Goal: Task Accomplishment & Management: Use online tool/utility

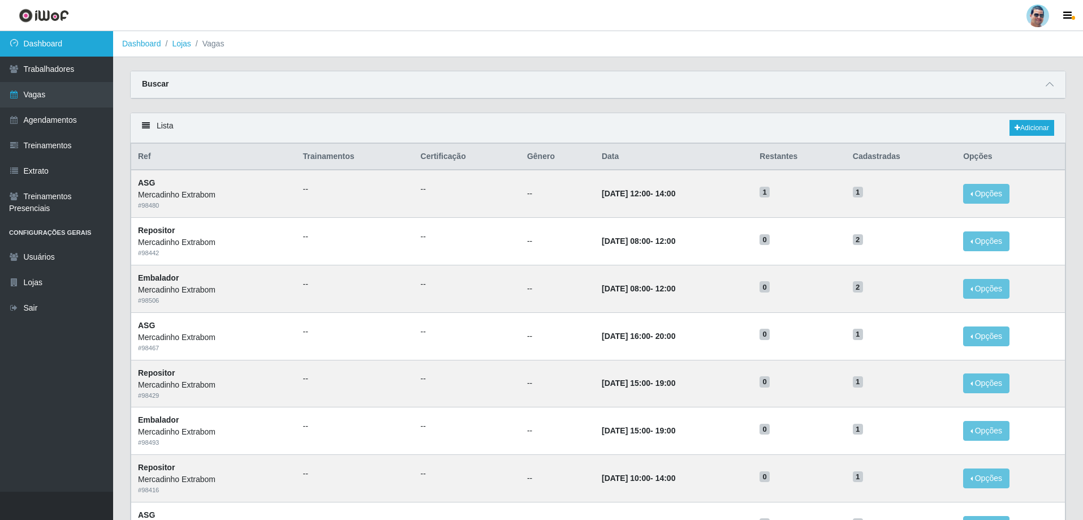
click at [81, 49] on link "Dashboard" at bounding box center [56, 43] width 113 height 25
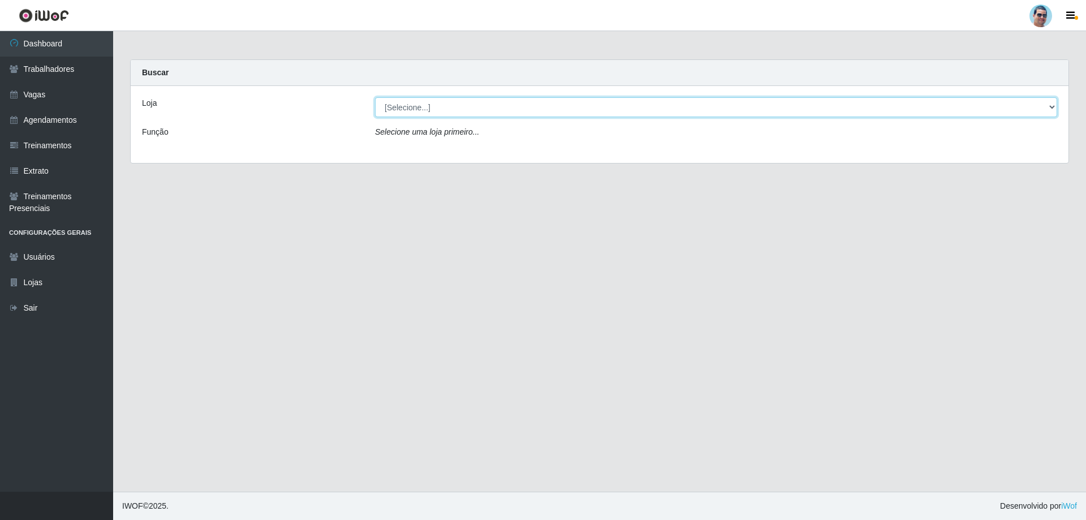
click at [425, 105] on select "[Selecione...] Mercadinho Extrabom" at bounding box center [716, 107] width 682 height 20
select select "175"
click at [375, 97] on select "[Selecione...] Mercadinho Extrabom" at bounding box center [716, 107] width 682 height 20
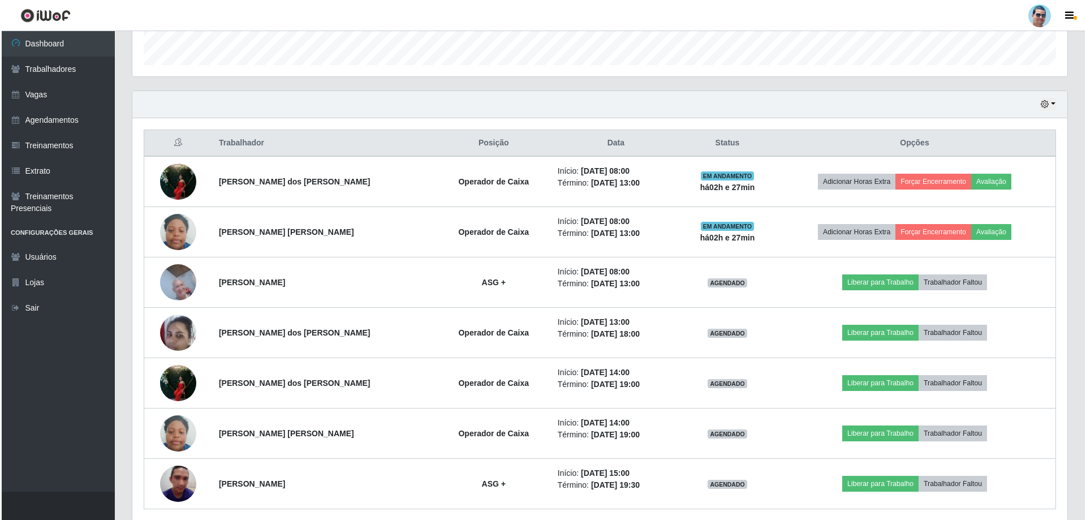
scroll to position [382, 0]
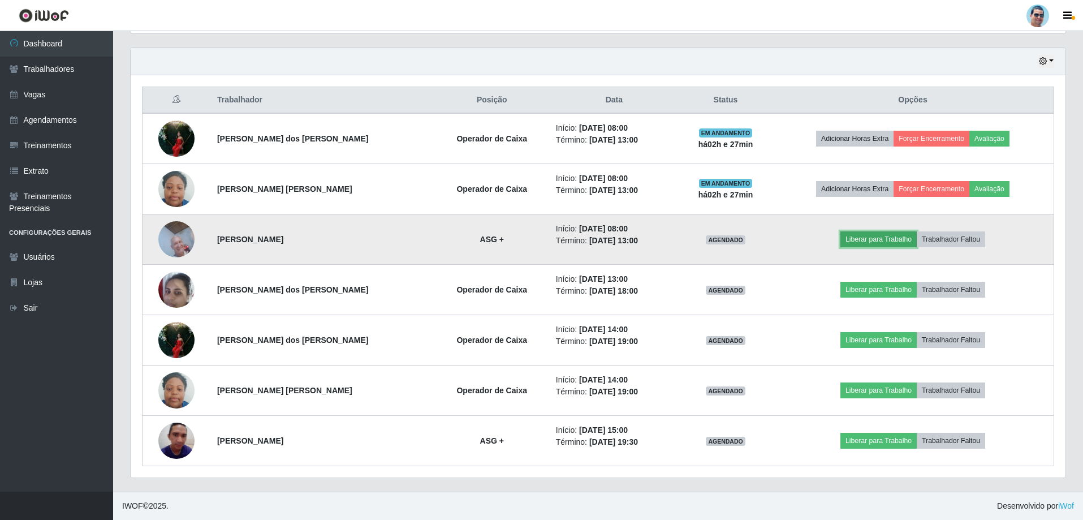
click at [425, 237] on button "Liberar para Trabalho" at bounding box center [878, 239] width 76 height 16
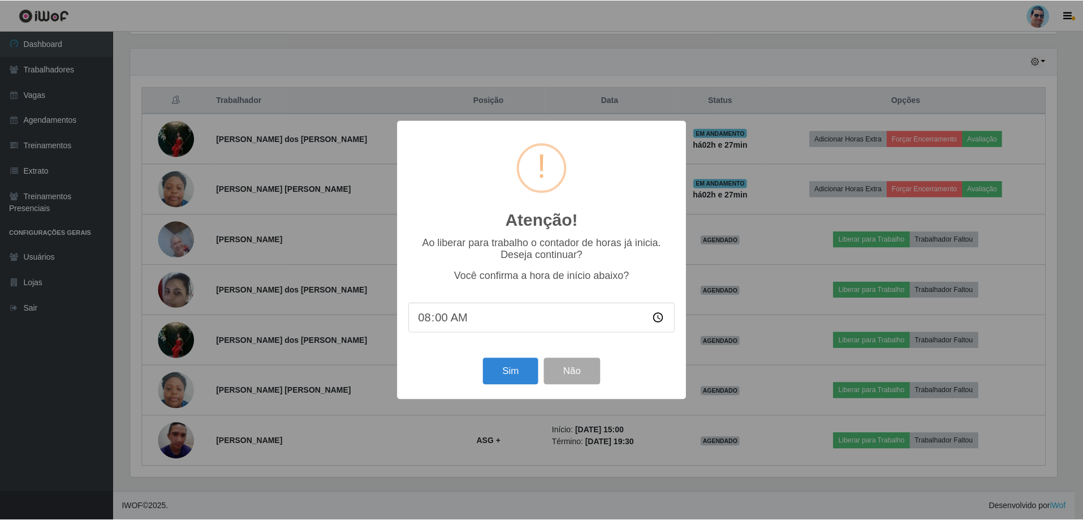
scroll to position [235, 929]
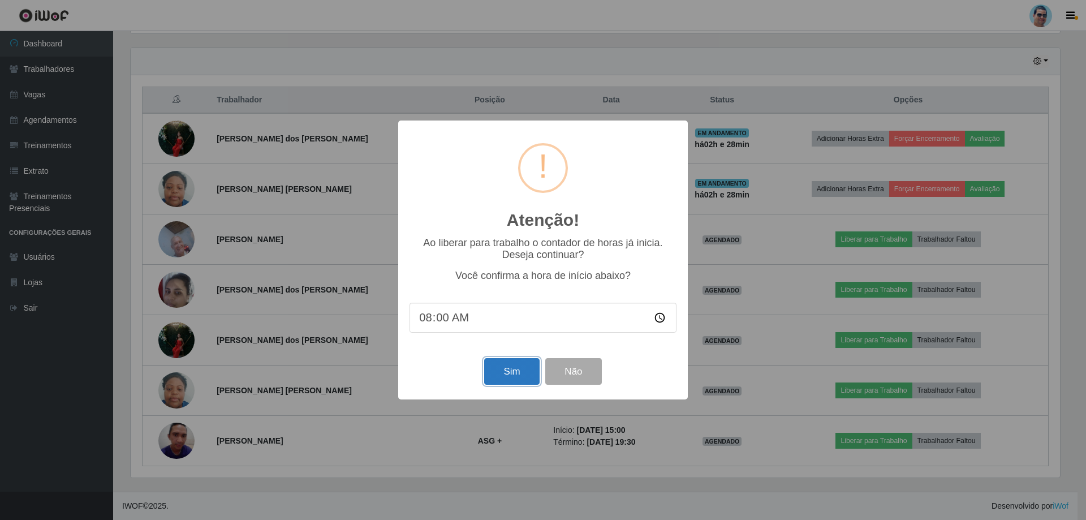
click at [425, 338] on button "Sim" at bounding box center [511, 371] width 55 height 27
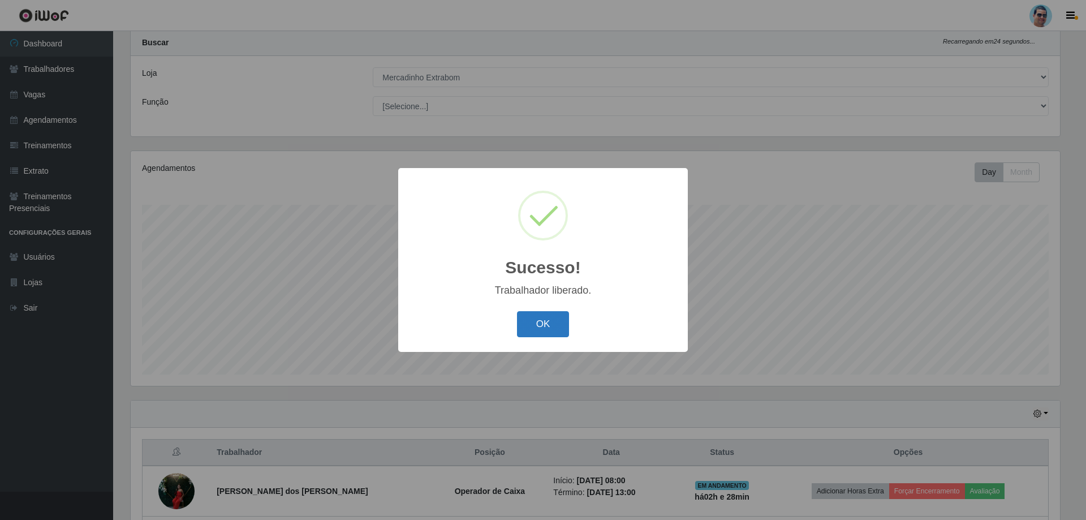
click at [425, 318] on button "OK" at bounding box center [543, 324] width 53 height 27
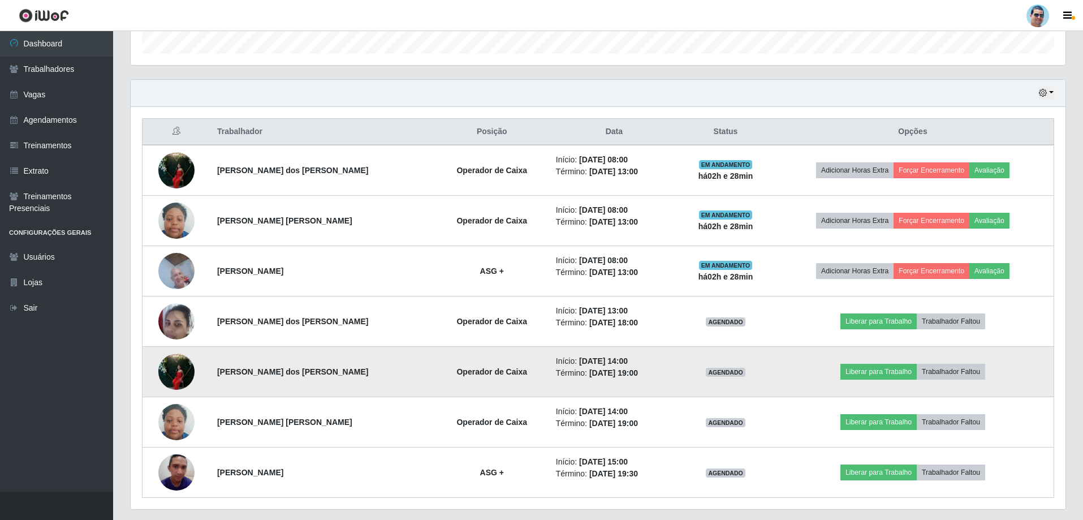
scroll to position [382, 0]
